Goal: Navigation & Orientation: Find specific page/section

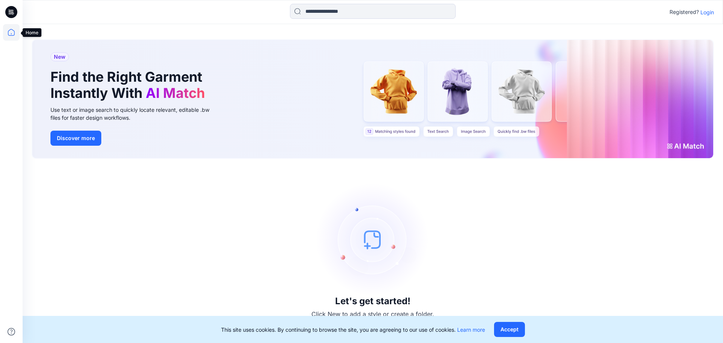
click at [12, 34] on icon at bounding box center [11, 32] width 17 height 17
click at [706, 12] on p "Login" at bounding box center [707, 12] width 14 height 8
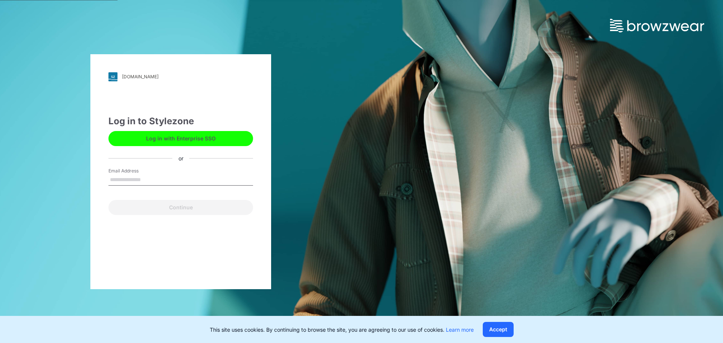
click at [148, 173] on label "Email Address" at bounding box center [134, 170] width 53 height 7
click at [148, 174] on input "Email Address" at bounding box center [180, 179] width 145 height 11
click at [136, 181] on input "Email Address" at bounding box center [180, 179] width 145 height 11
type input "**********"
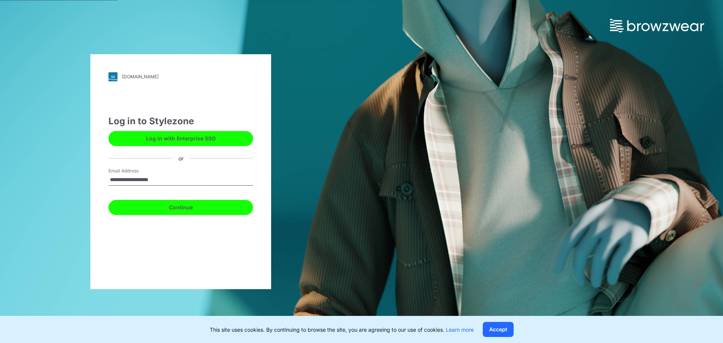
click at [153, 208] on button "Continue" at bounding box center [180, 207] width 145 height 15
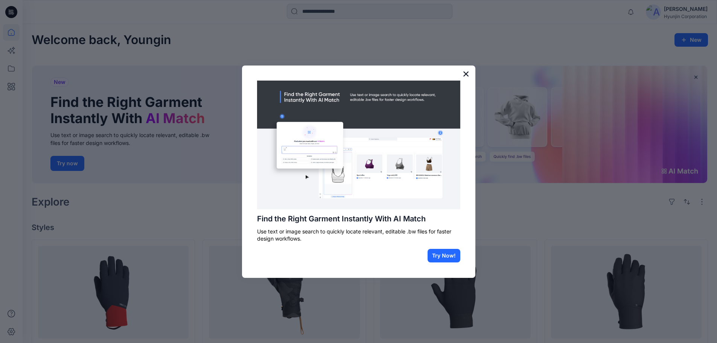
click at [468, 73] on button "×" at bounding box center [466, 74] width 7 height 12
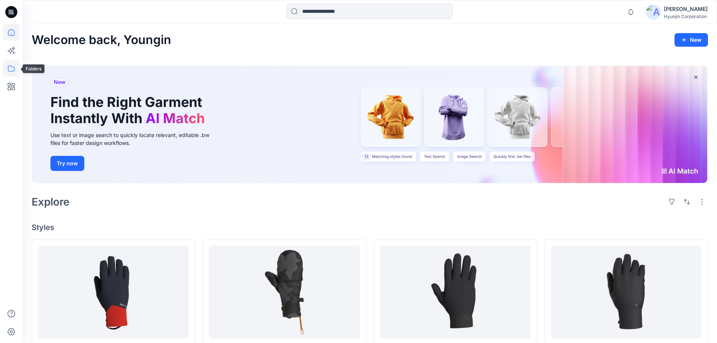
click at [9, 64] on icon at bounding box center [11, 68] width 17 height 17
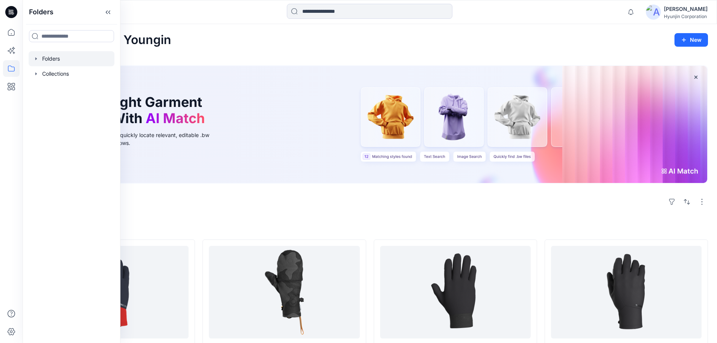
click at [33, 58] on icon "button" at bounding box center [36, 59] width 6 height 6
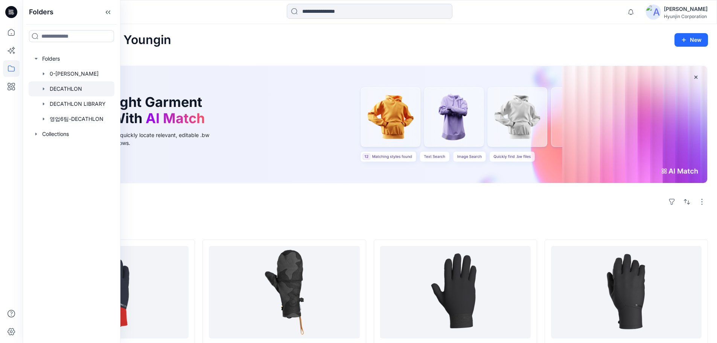
click at [44, 87] on icon "button" at bounding box center [44, 89] width 6 height 6
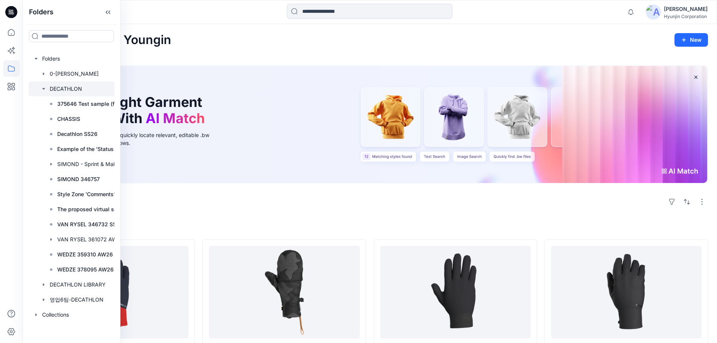
click at [64, 89] on div at bounding box center [85, 88] width 113 height 15
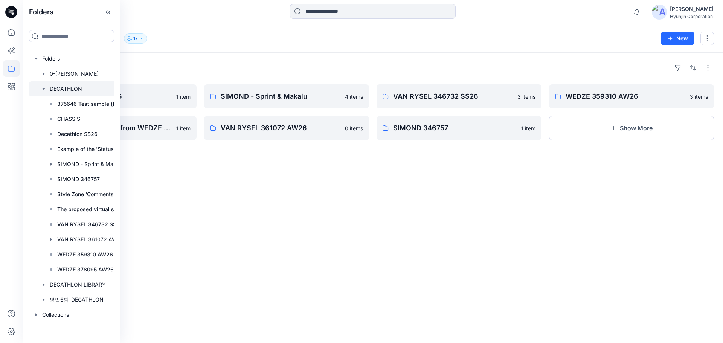
click at [260, 199] on div "Folders WEDZE 378095 AW26 1 item 375646 Test sample (from WEDZE 309012) 1 item …" at bounding box center [373, 198] width 700 height 290
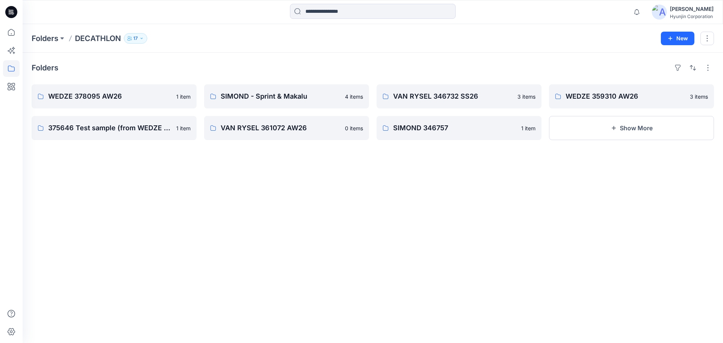
click at [134, 39] on p "17" at bounding box center [135, 38] width 5 height 8
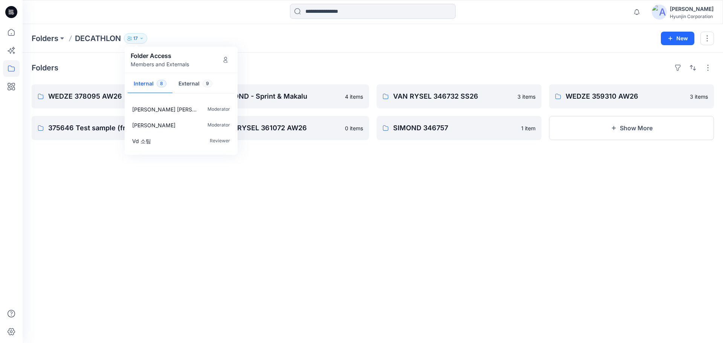
scroll to position [70, 0]
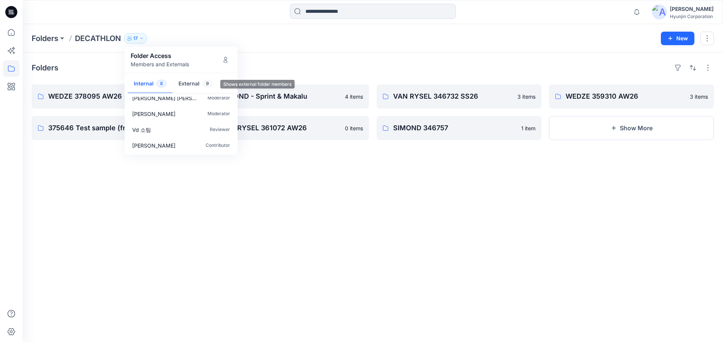
click at [200, 87] on button "External 9" at bounding box center [195, 84] width 46 height 19
click at [250, 189] on div "Folders WEDZE 378095 AW26 1 item 375646 Test sample (from WEDZE 309012) 1 item …" at bounding box center [373, 198] width 700 height 290
